Goal: Check status: Check status

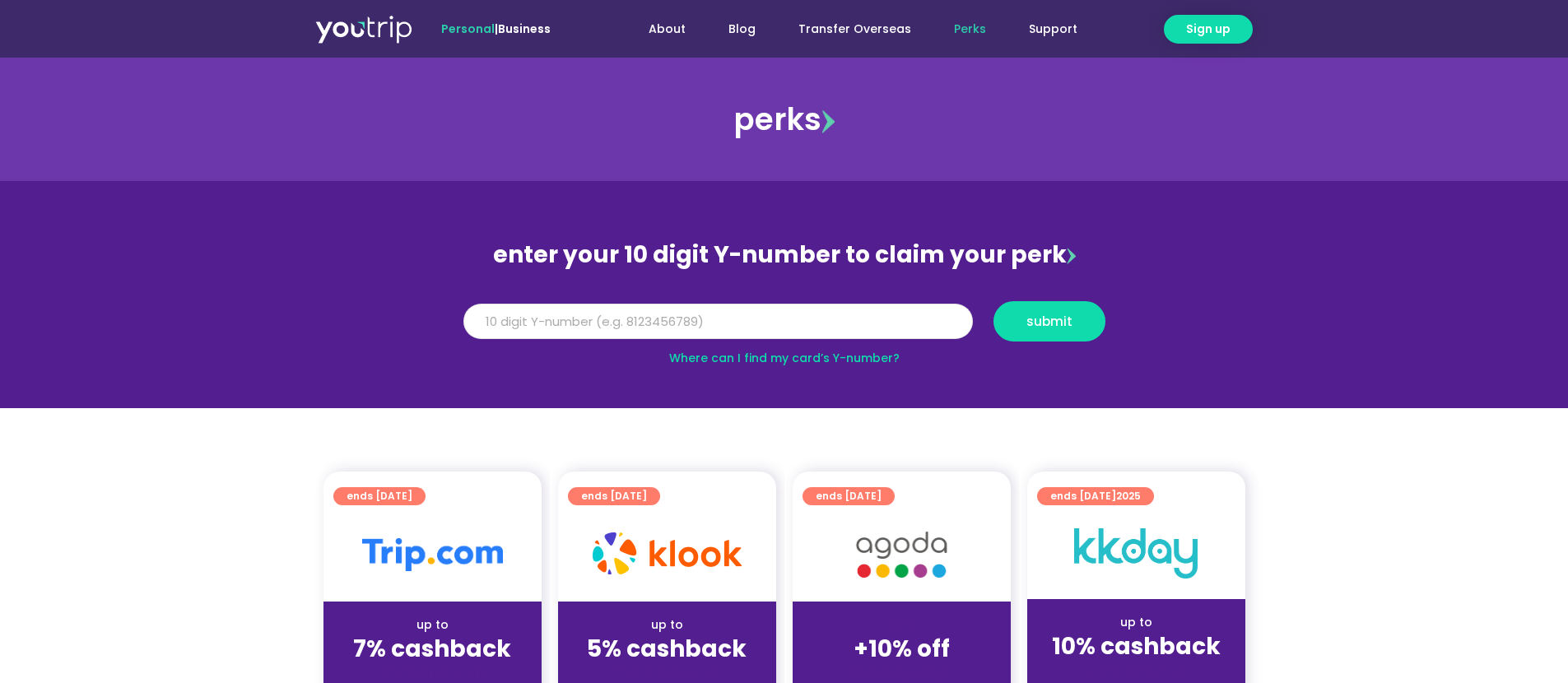
click at [608, 313] on input "Y Number" at bounding box center [718, 321] width 509 height 36
paste input "-8166244867"
click at [479, 322] on input "-8166244867" at bounding box center [718, 321] width 509 height 36
type input "8166244867"
click at [993, 301] on button "submit" at bounding box center [1050, 321] width 112 height 40
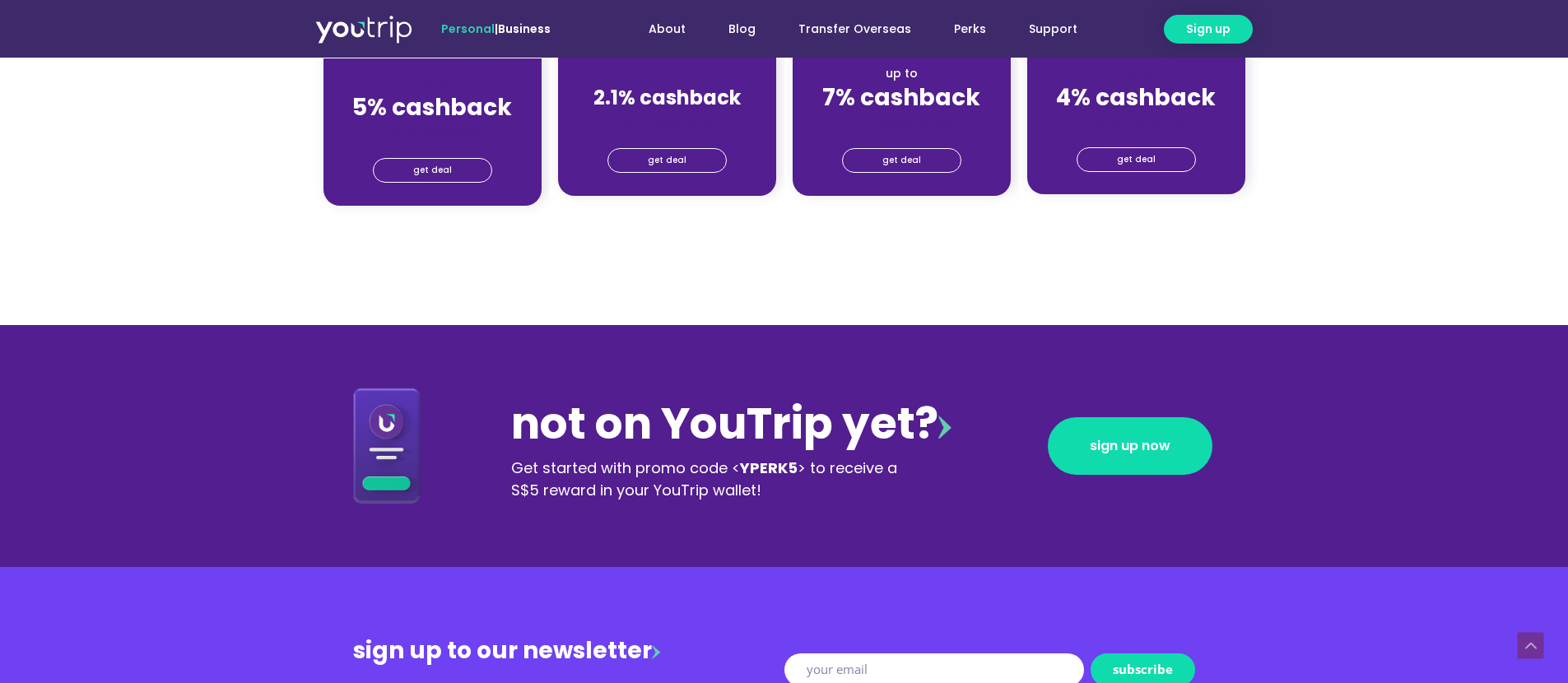
scroll to position [1234, 0]
